Goal: Information Seeking & Learning: Learn about a topic

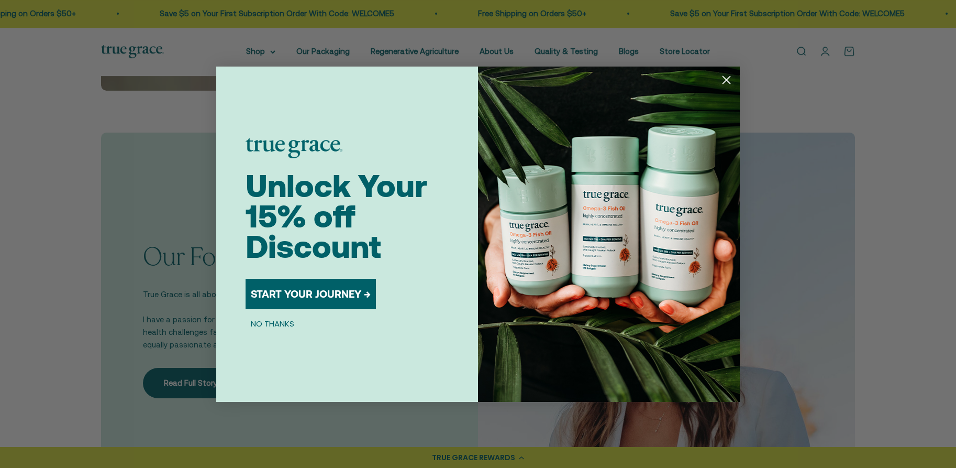
click at [279, 326] on button "NO THANKS" at bounding box center [273, 323] width 54 height 13
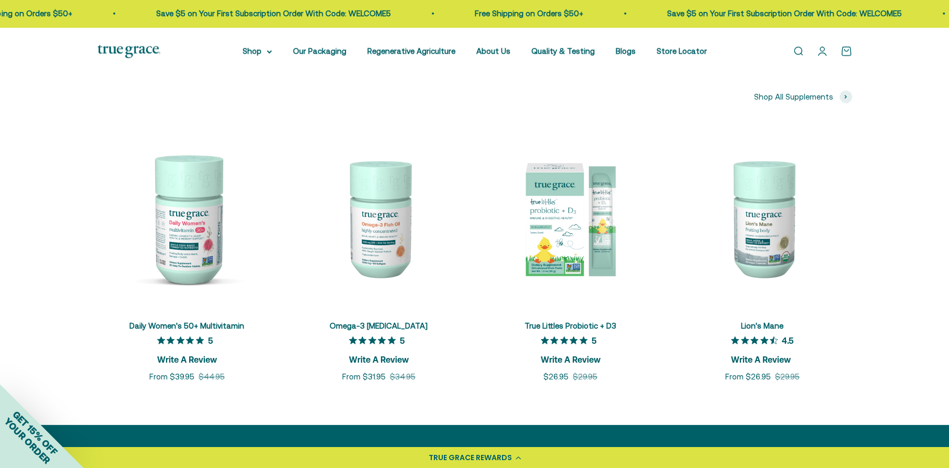
scroll to position [2514, 0]
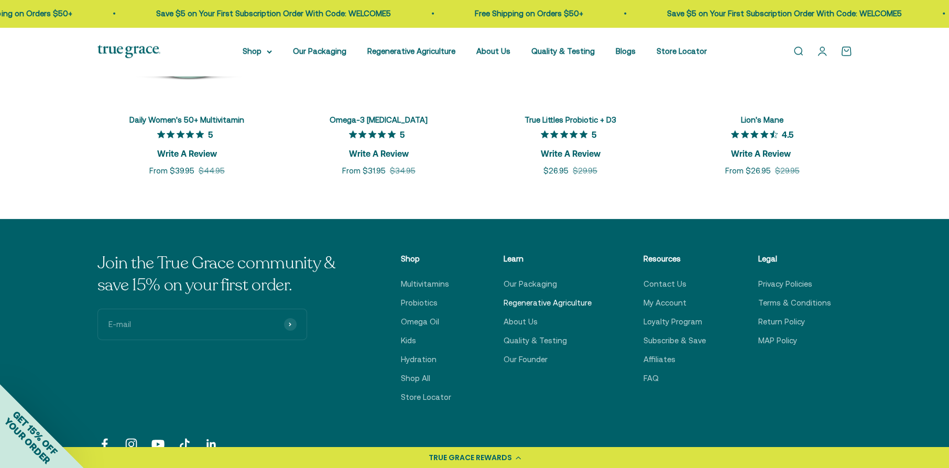
click at [549, 301] on link "Regenerative Agriculture" at bounding box center [547, 302] width 88 height 13
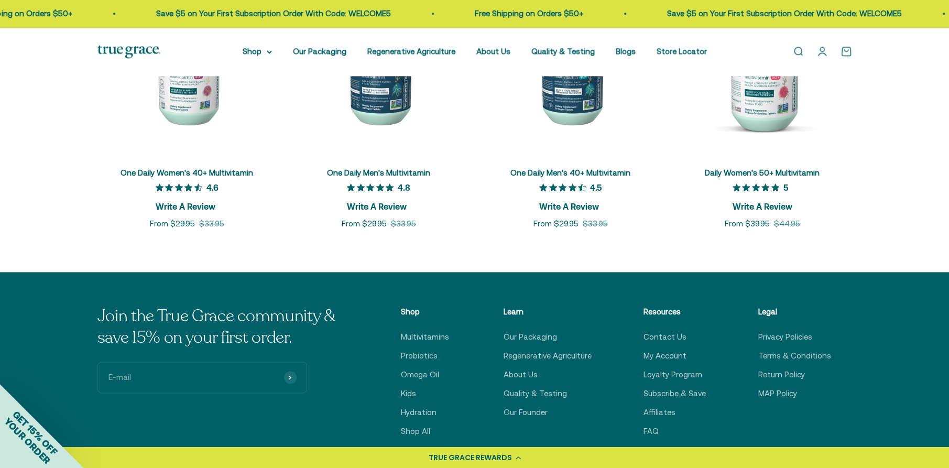
scroll to position [4085, 0]
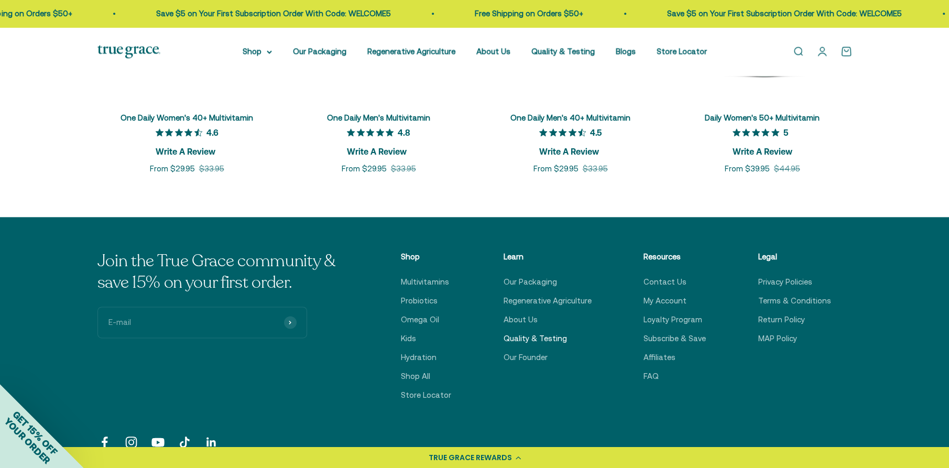
click at [533, 332] on link "Quality & Testing" at bounding box center [534, 338] width 63 height 13
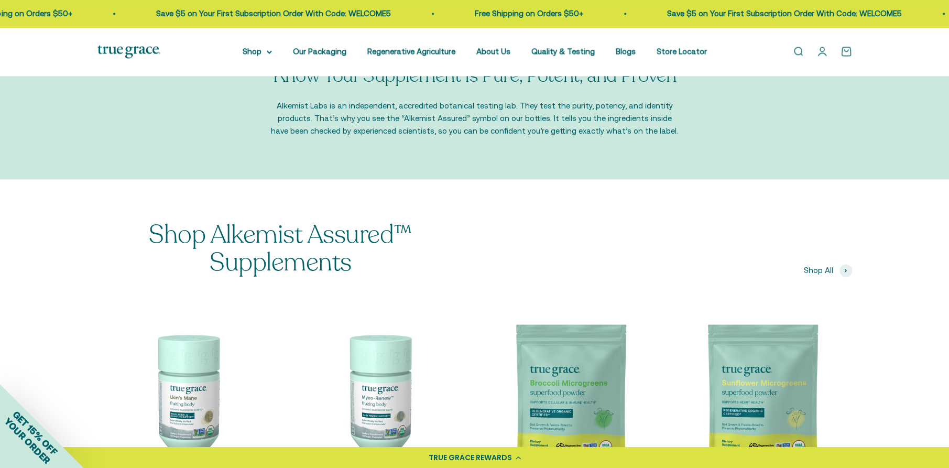
scroll to position [1205, 0]
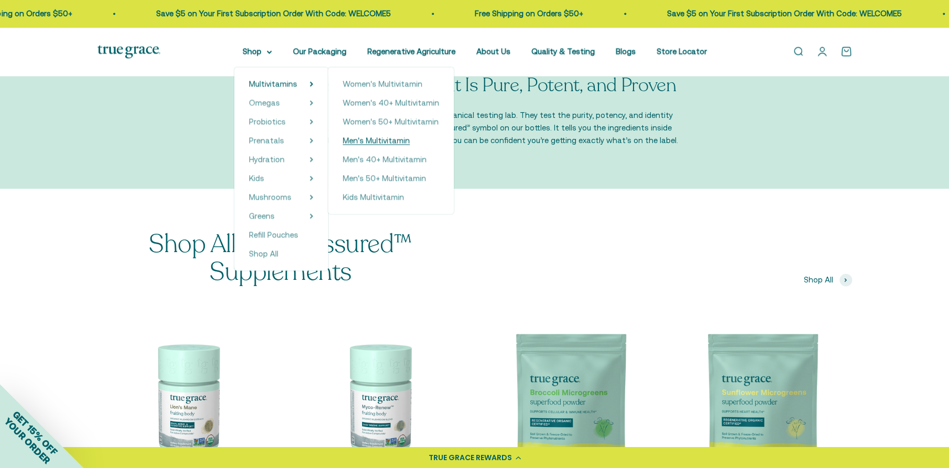
click at [382, 140] on span "Men's Multivitamin" at bounding box center [376, 140] width 67 height 9
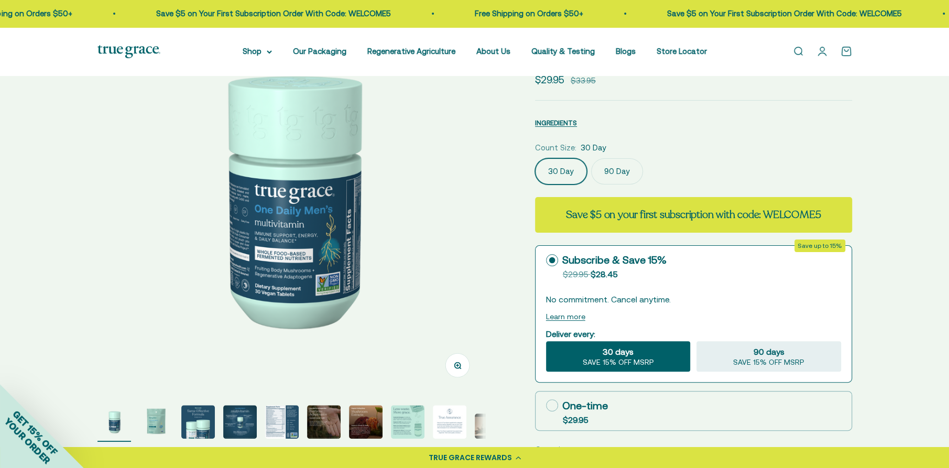
select select "3"
click at [411, 428] on img "Go to item 8" at bounding box center [408, 422] width 34 height 34
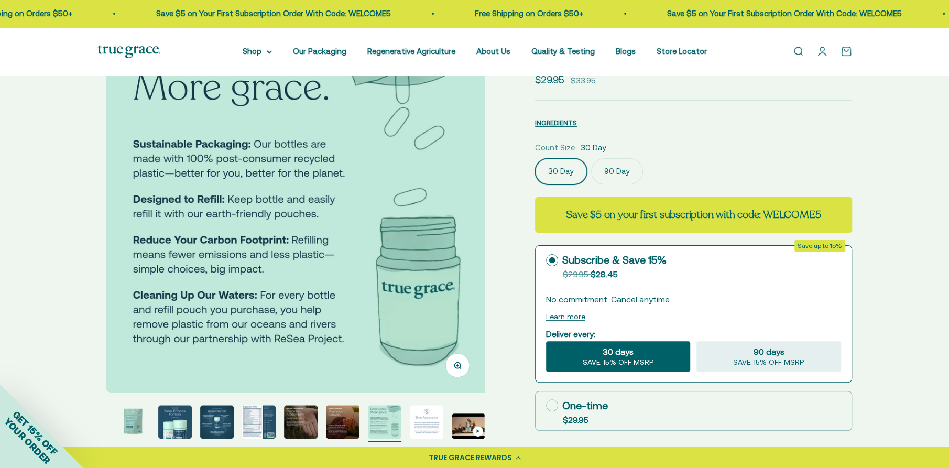
scroll to position [0, 2798]
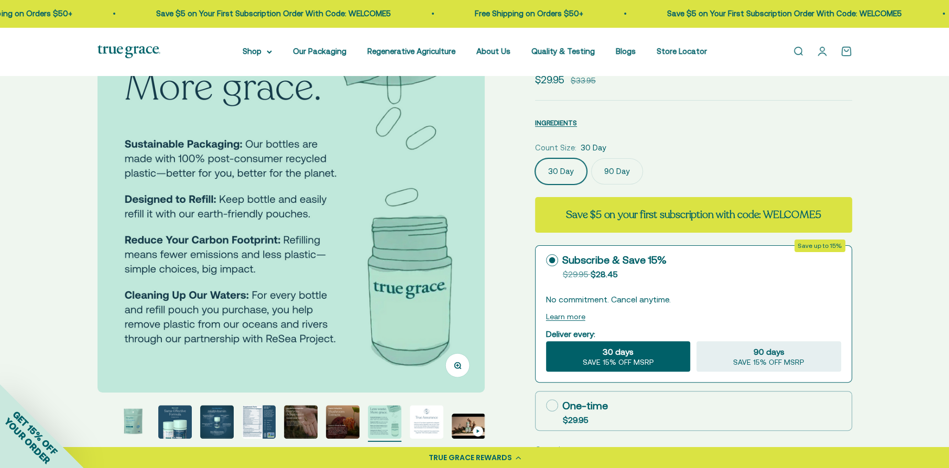
click at [349, 424] on img "Go to item 7" at bounding box center [343, 422] width 34 height 34
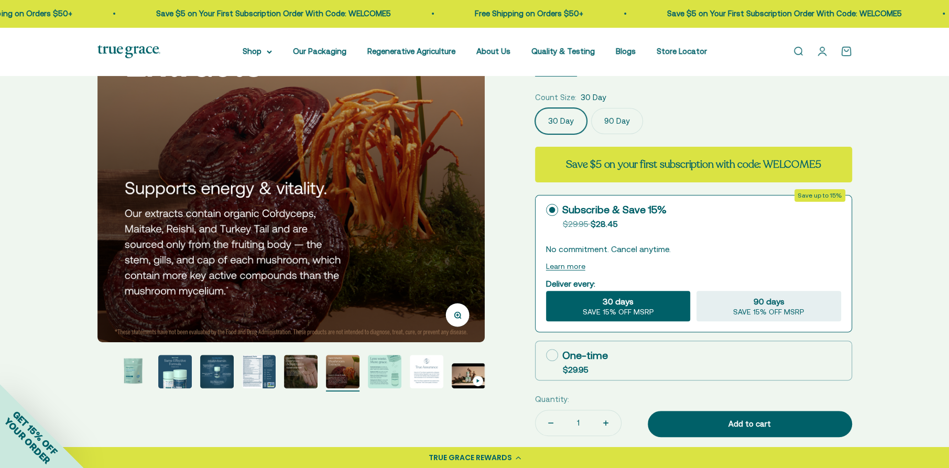
scroll to position [157, 0]
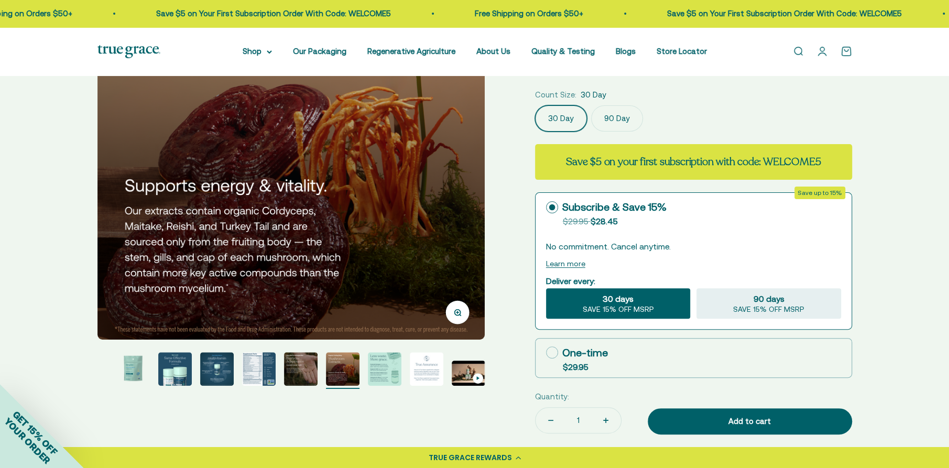
click at [295, 368] on img "Go to item 6" at bounding box center [301, 369] width 34 height 34
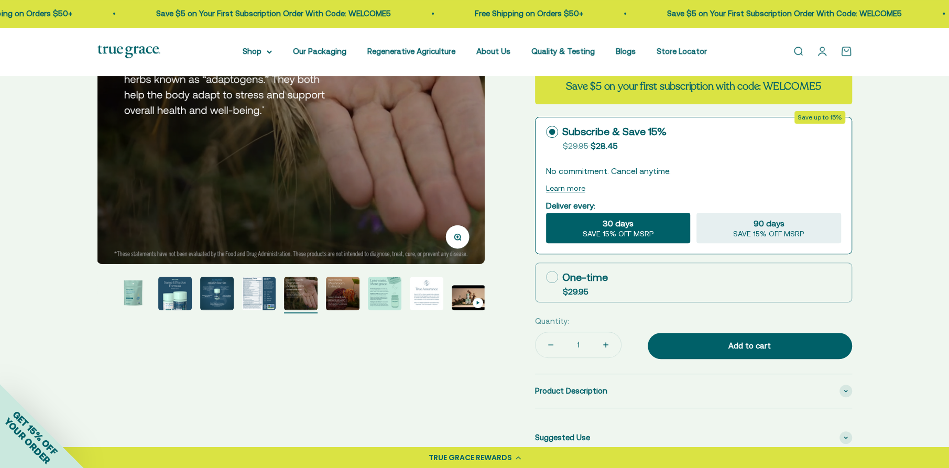
scroll to position [261, 0]
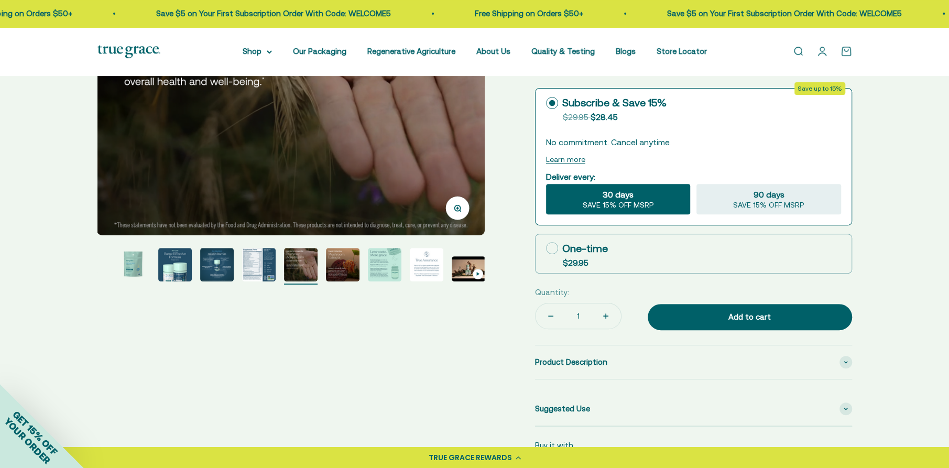
click at [257, 262] on img "Go to item 5" at bounding box center [259, 265] width 34 height 34
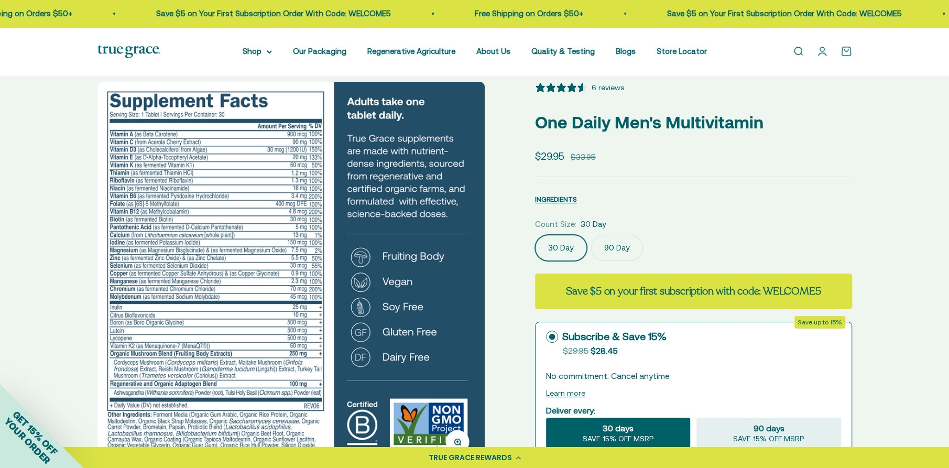
scroll to position [52, 0]
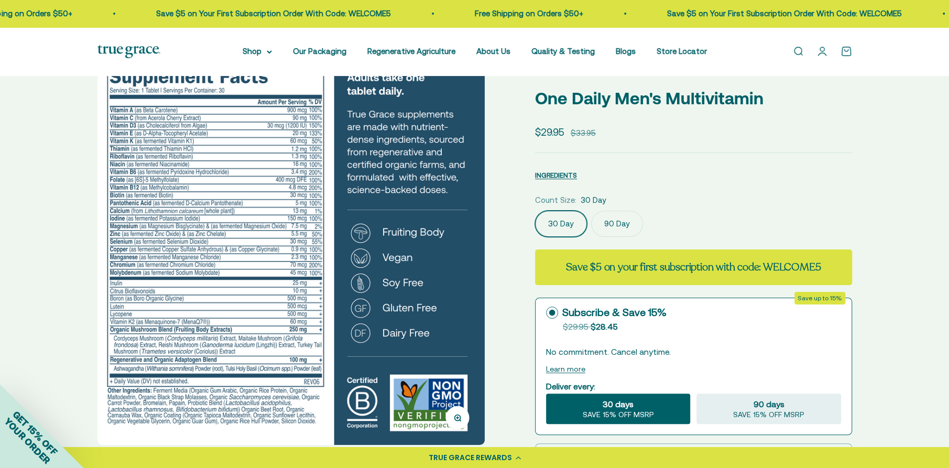
click at [460, 414] on icon "button" at bounding box center [457, 417] width 7 height 7
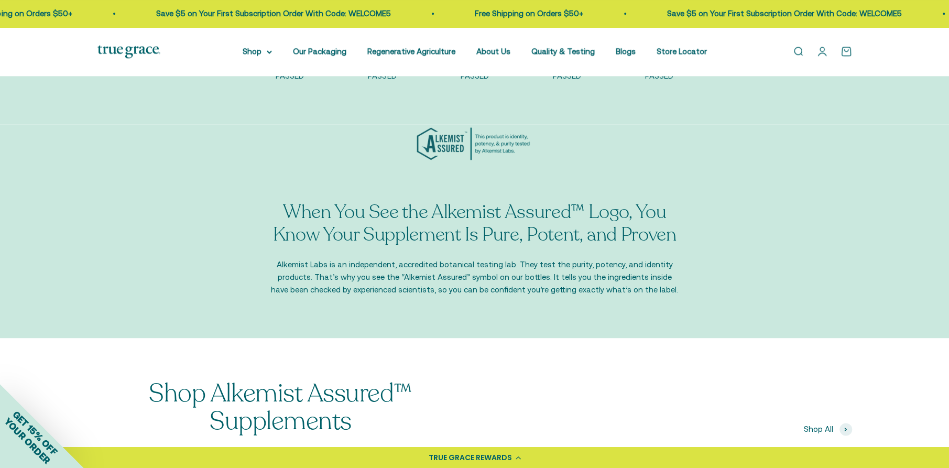
scroll to position [1049, 0]
